Goal: Information Seeking & Learning: Learn about a topic

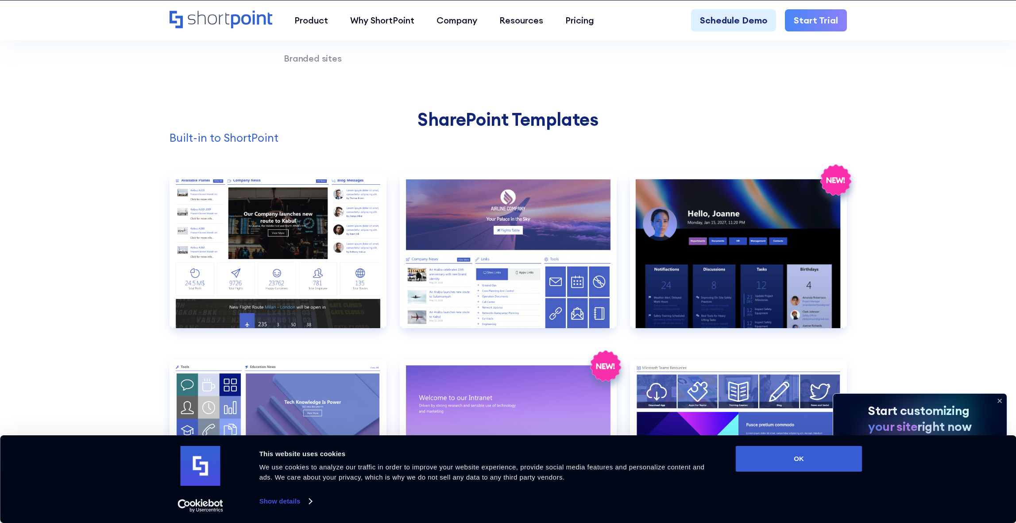
scroll to position [889, 0]
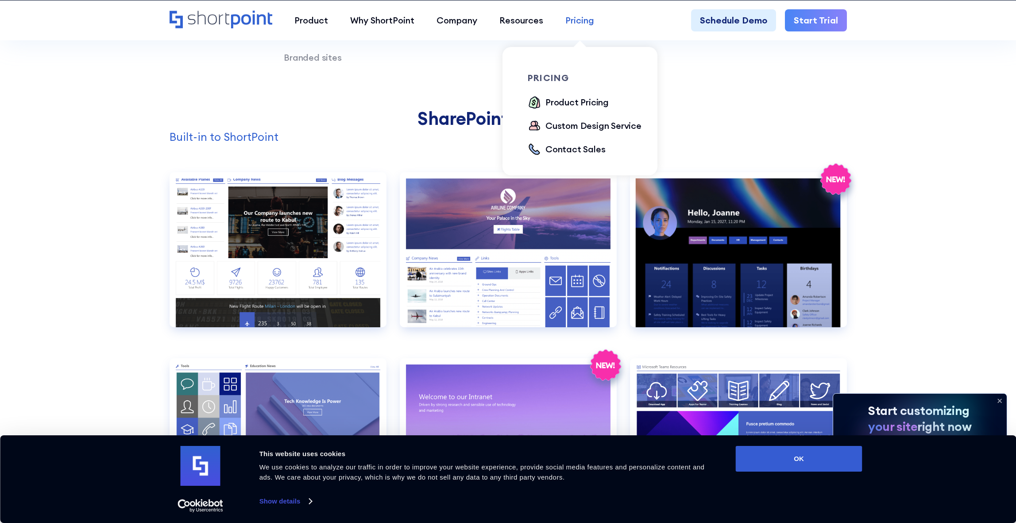
click at [575, 20] on div "Pricing" at bounding box center [579, 20] width 29 height 13
click at [582, 21] on div "Pricing" at bounding box center [579, 20] width 29 height 13
click at [587, 101] on div "Product Pricing" at bounding box center [576, 102] width 63 height 13
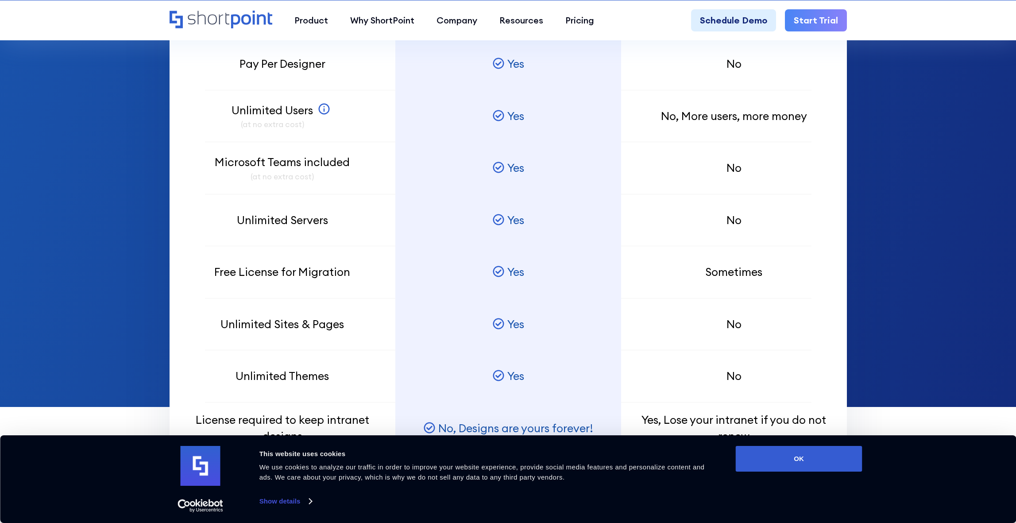
scroll to position [840, 0]
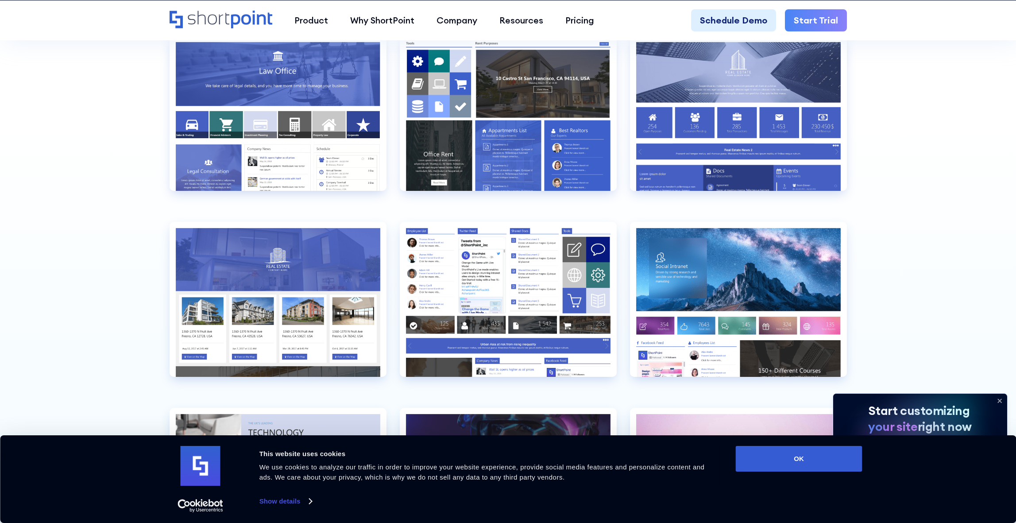
scroll to position [2515, 0]
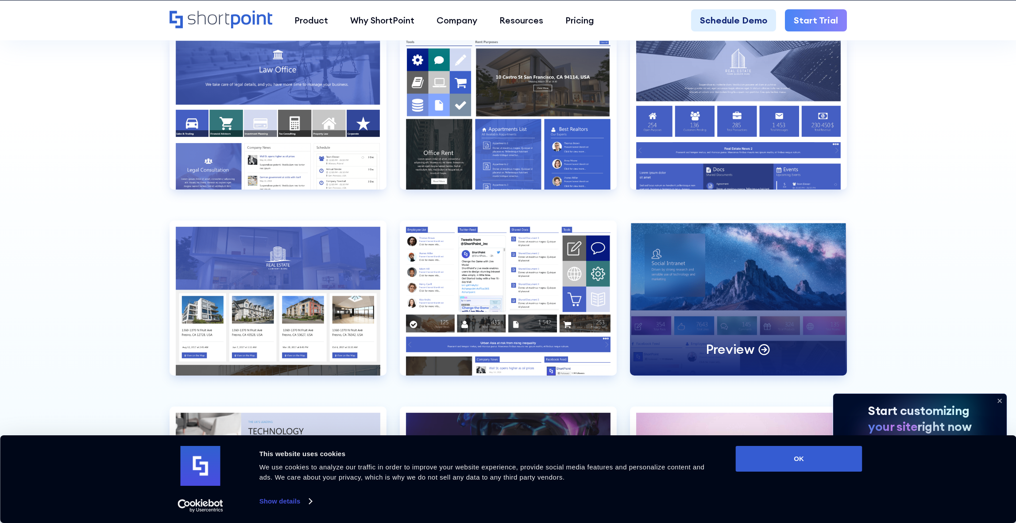
click at [732, 280] on div "Preview" at bounding box center [738, 297] width 217 height 155
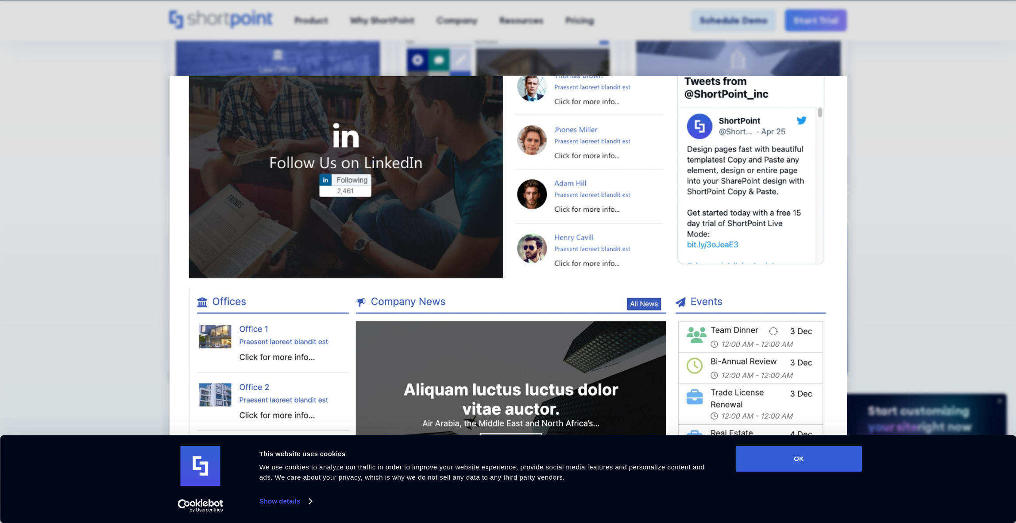
scroll to position [865, 0]
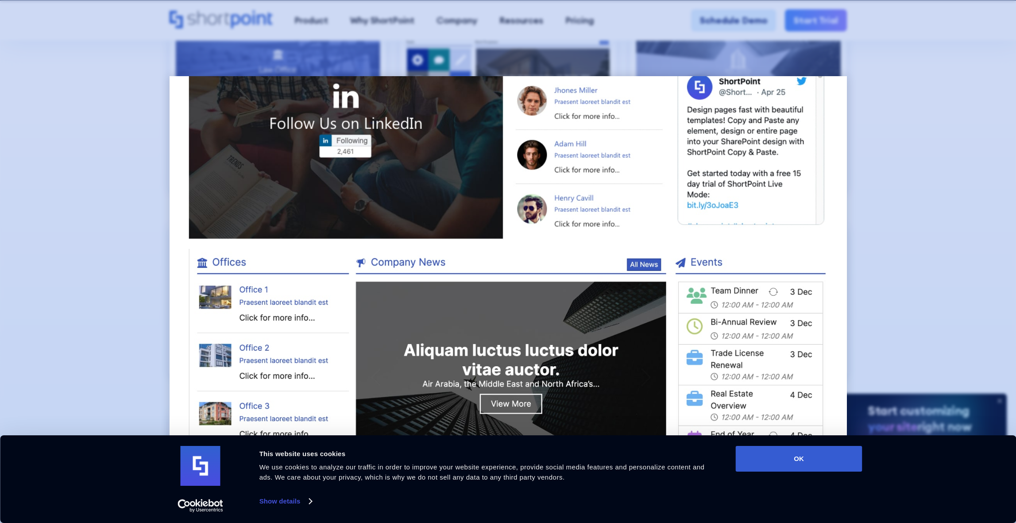
click at [110, 243] on div at bounding box center [508, 261] width 1016 height 523
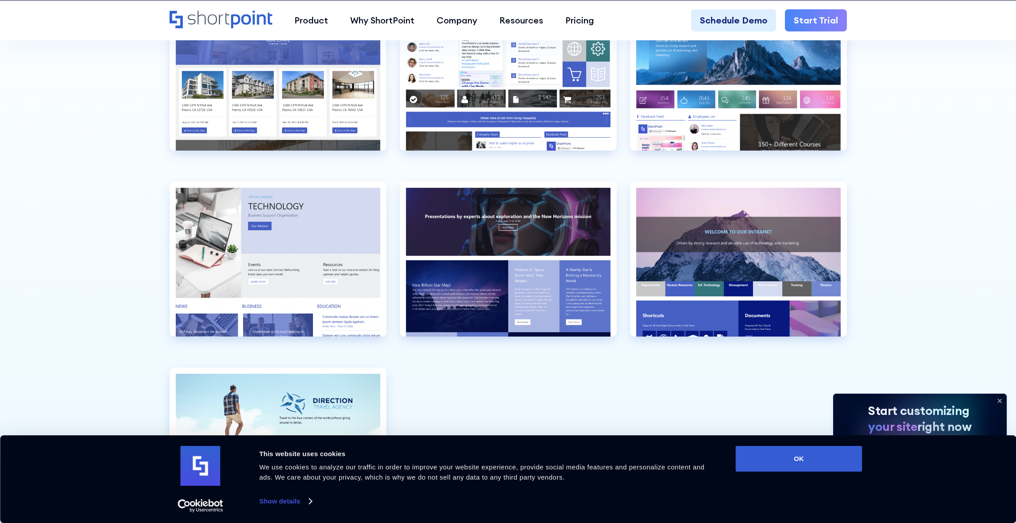
scroll to position [2761, 0]
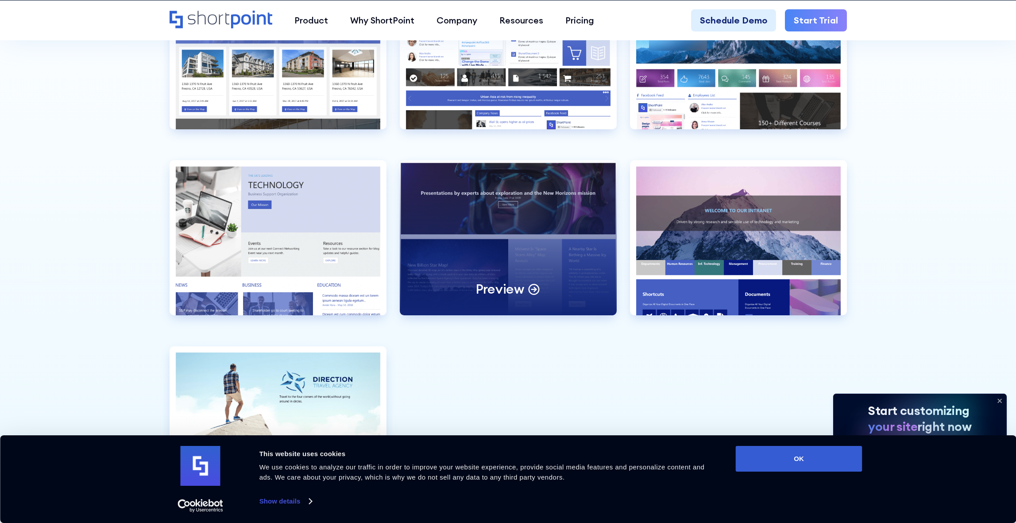
click at [486, 254] on div "Preview" at bounding box center [508, 237] width 217 height 155
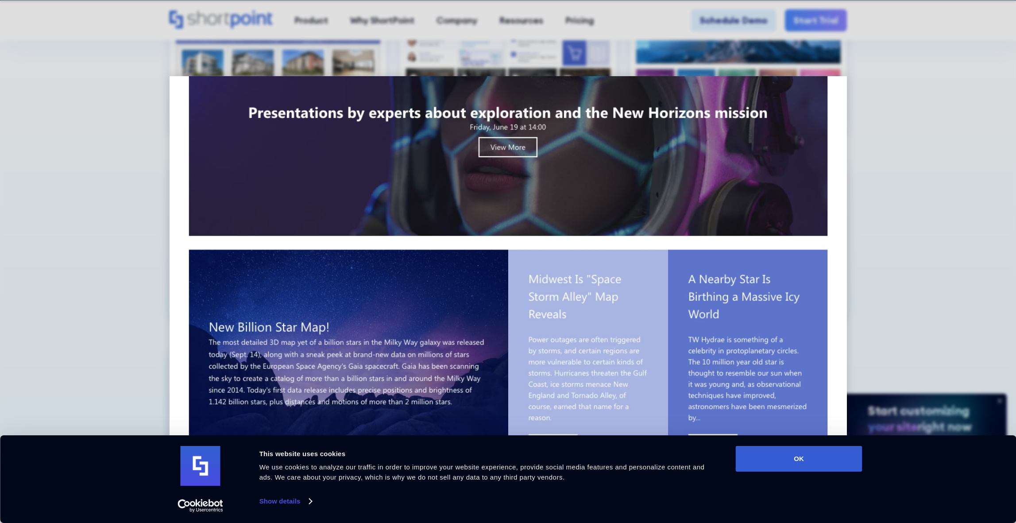
scroll to position [0, 0]
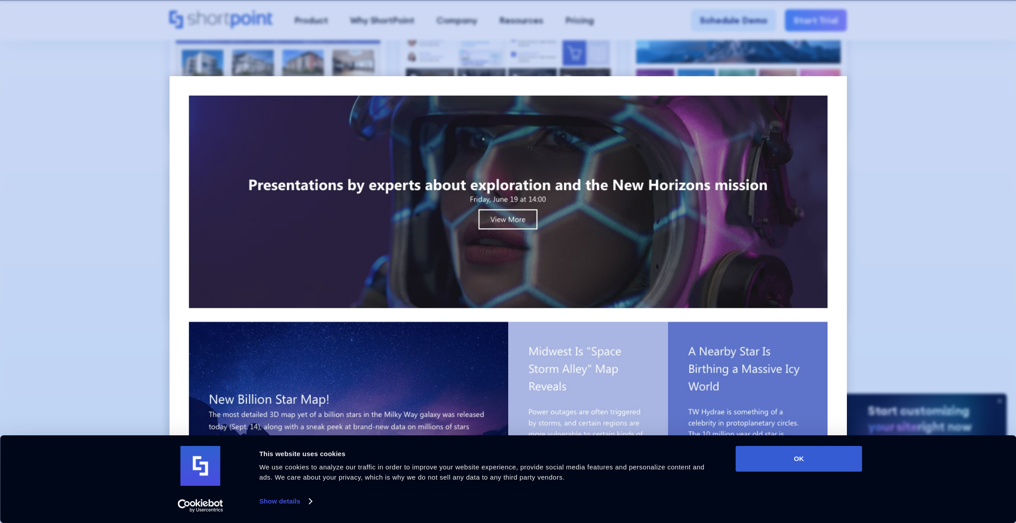
click at [122, 267] on div at bounding box center [508, 261] width 1016 height 523
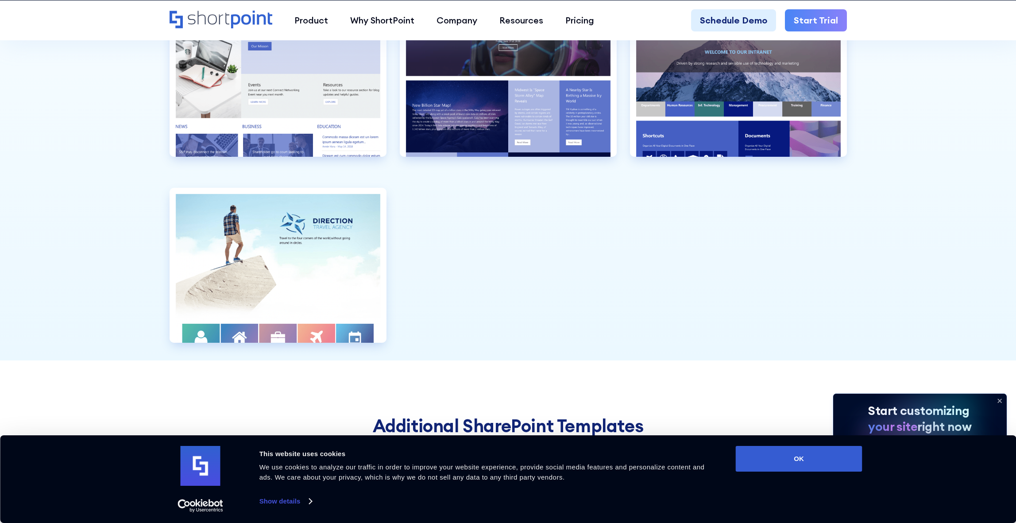
scroll to position [2923, 0]
